Goal: Contribute content

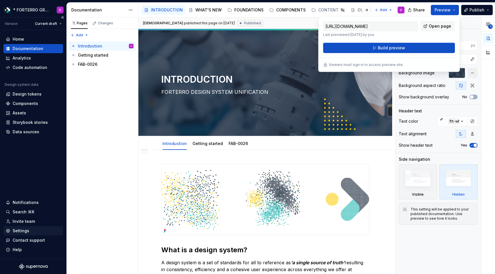
click at [19, 230] on div "Settings" at bounding box center [21, 231] width 17 height 6
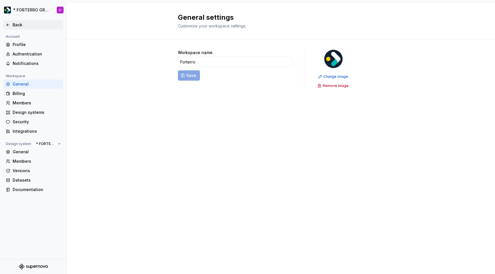
click at [5, 24] on div "Back" at bounding box center [33, 24] width 60 height 9
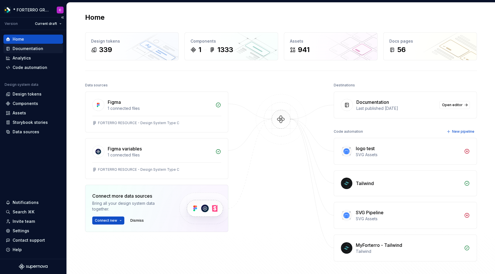
click at [40, 49] on div "Documentation" at bounding box center [28, 49] width 31 height 6
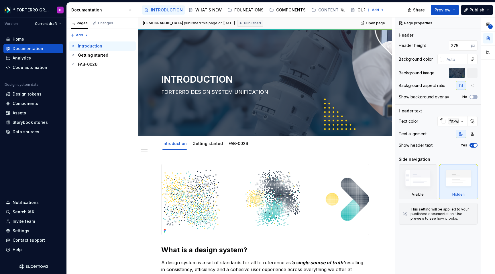
type textarea "*"
